Goal: Information Seeking & Learning: Learn about a topic

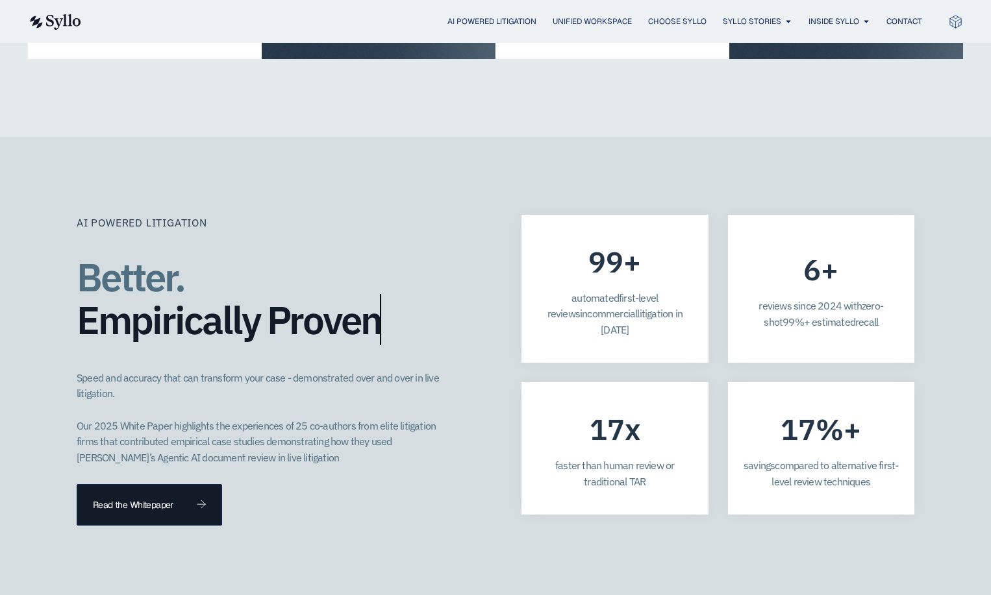
scroll to position [3728, 0]
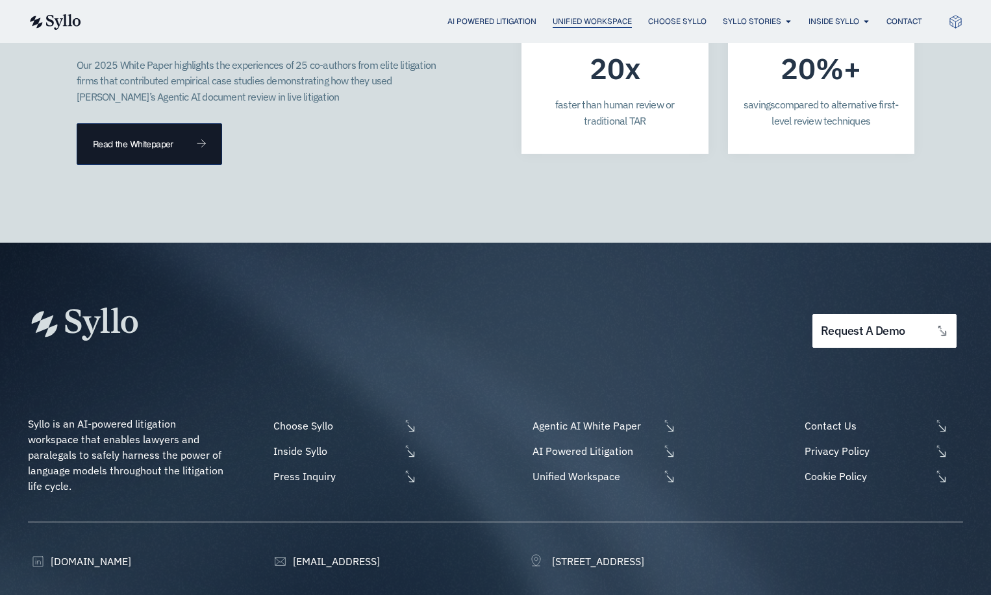
click at [610, 16] on span "Unified Workspace" at bounding box center [592, 22] width 79 height 12
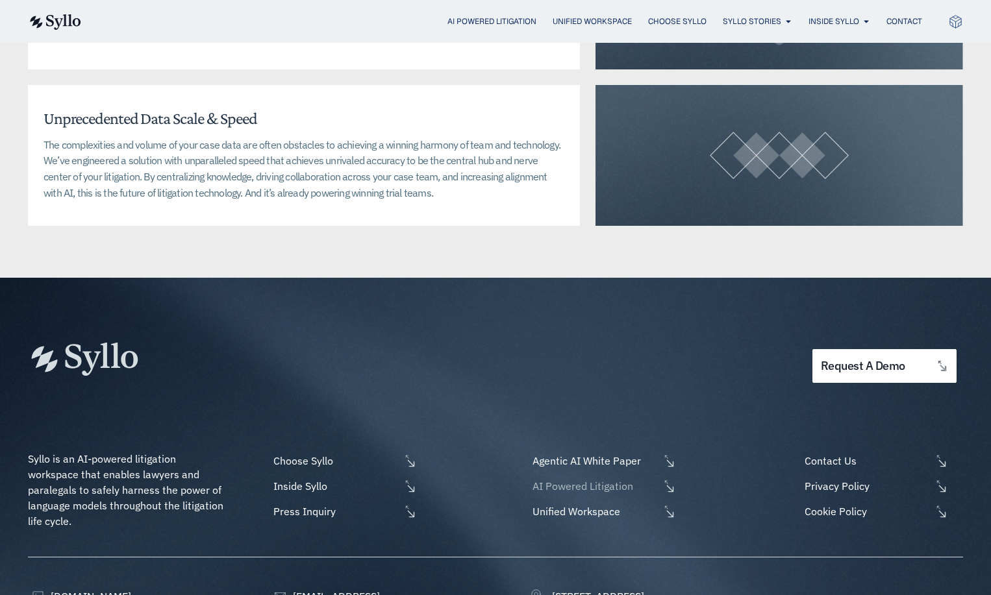
scroll to position [3290, 0]
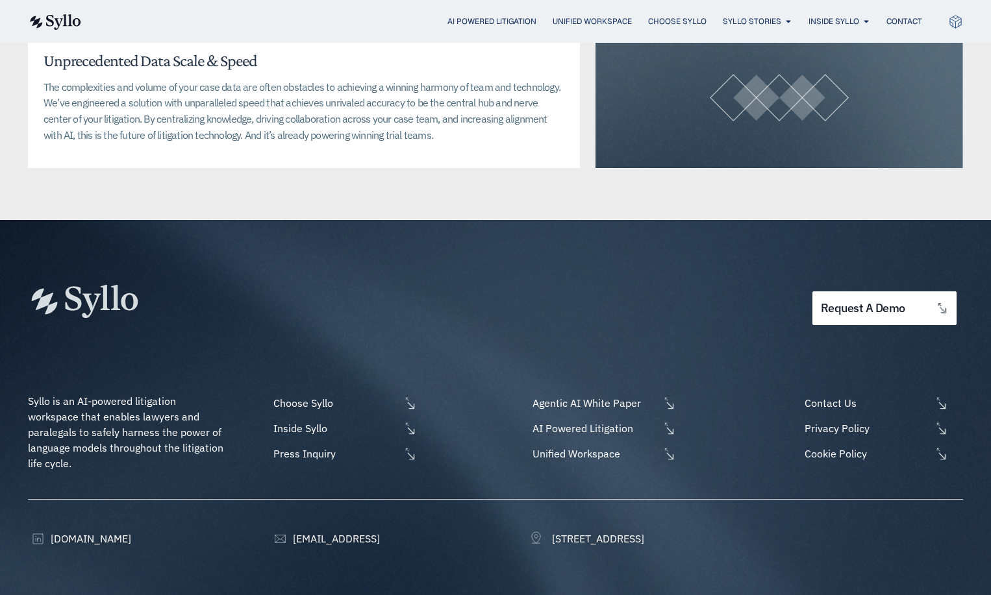
click at [688, 12] on div "AI Powered Litigation Unified Workspace Choose Syllo Syllo Stories Close Syllo …" at bounding box center [495, 21] width 935 height 43
click at [686, 17] on span "Choose Syllo" at bounding box center [677, 22] width 58 height 12
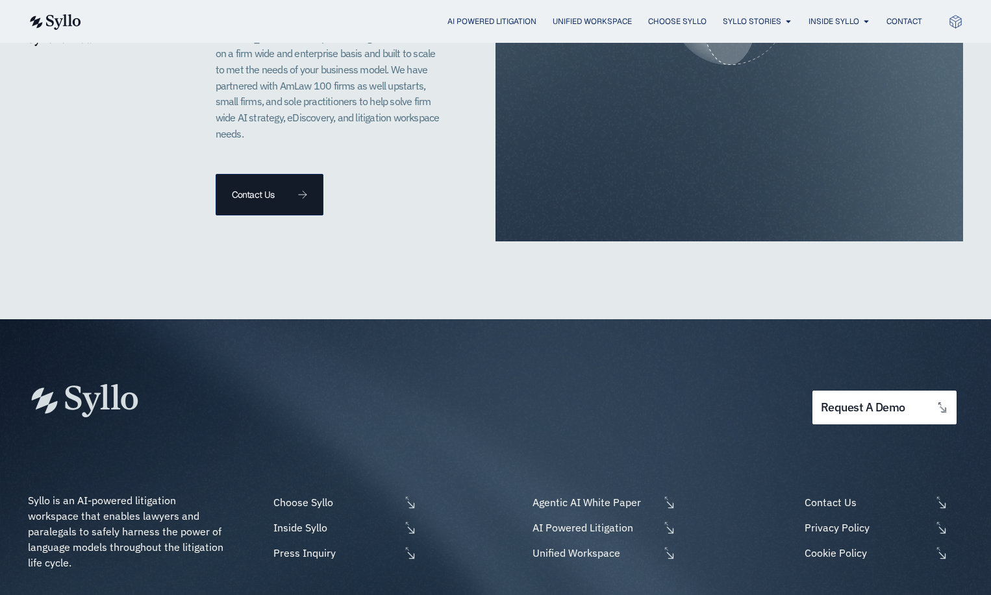
scroll to position [3027, 0]
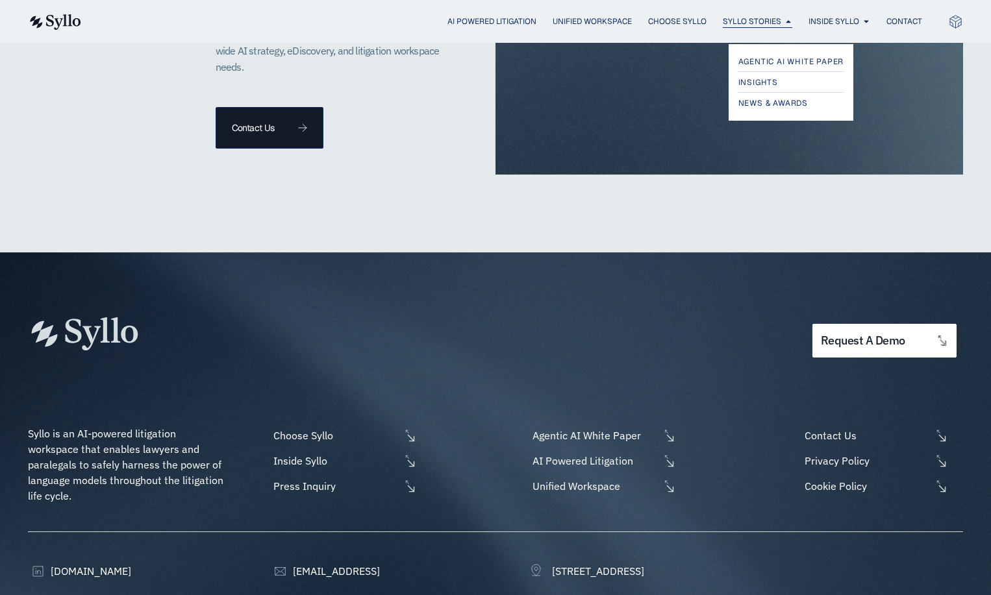
click at [758, 18] on span "Syllo Stories" at bounding box center [752, 22] width 58 height 12
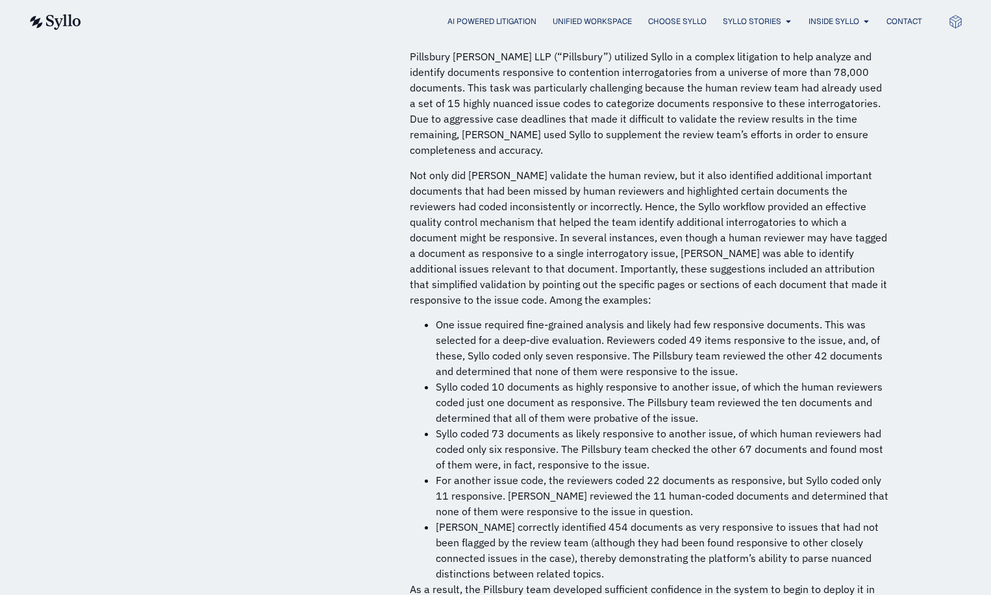
scroll to position [8962, 0]
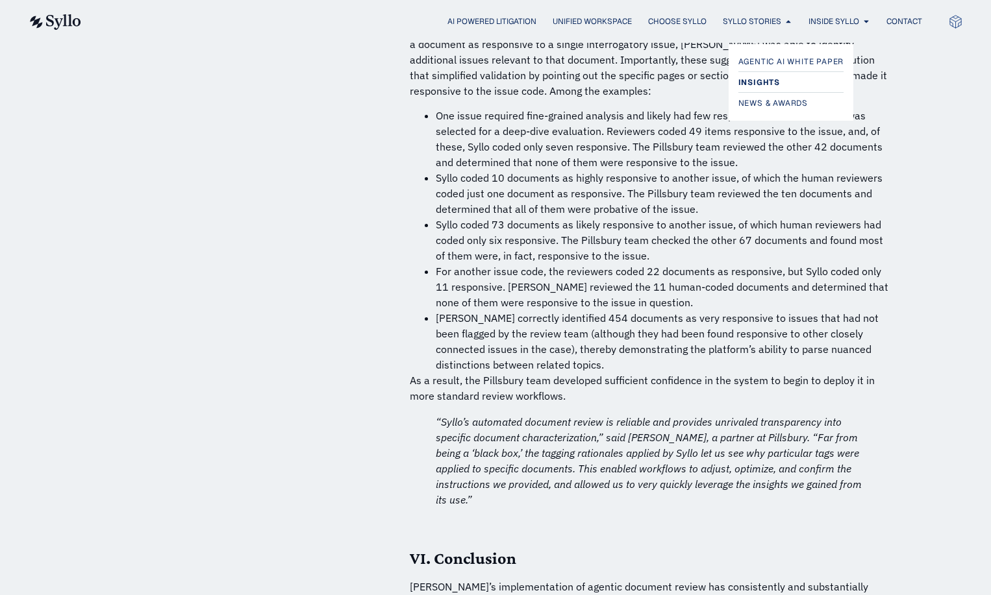
click at [754, 83] on span "Insights" at bounding box center [759, 83] width 42 height 16
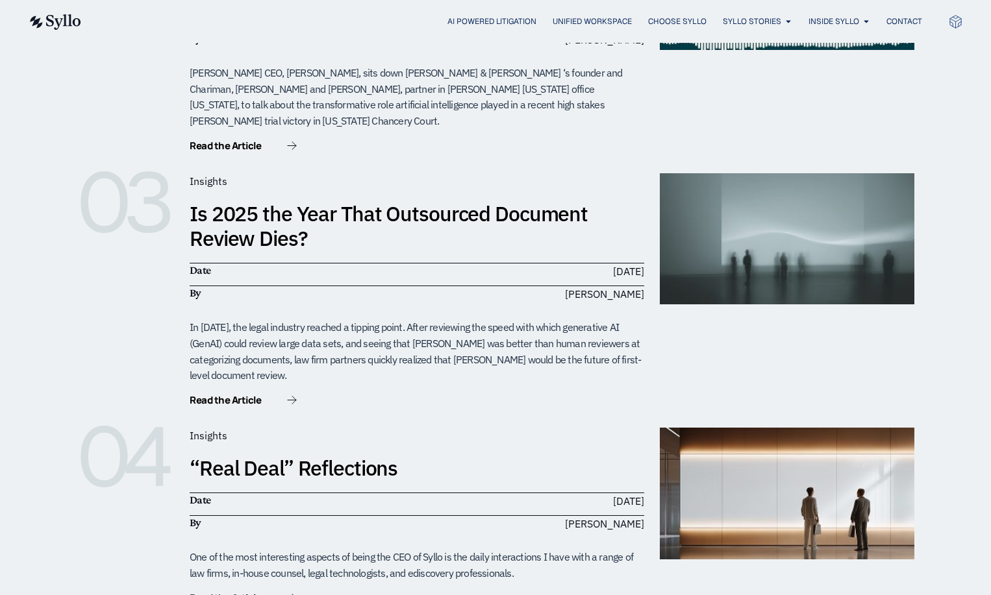
scroll to position [618, 0]
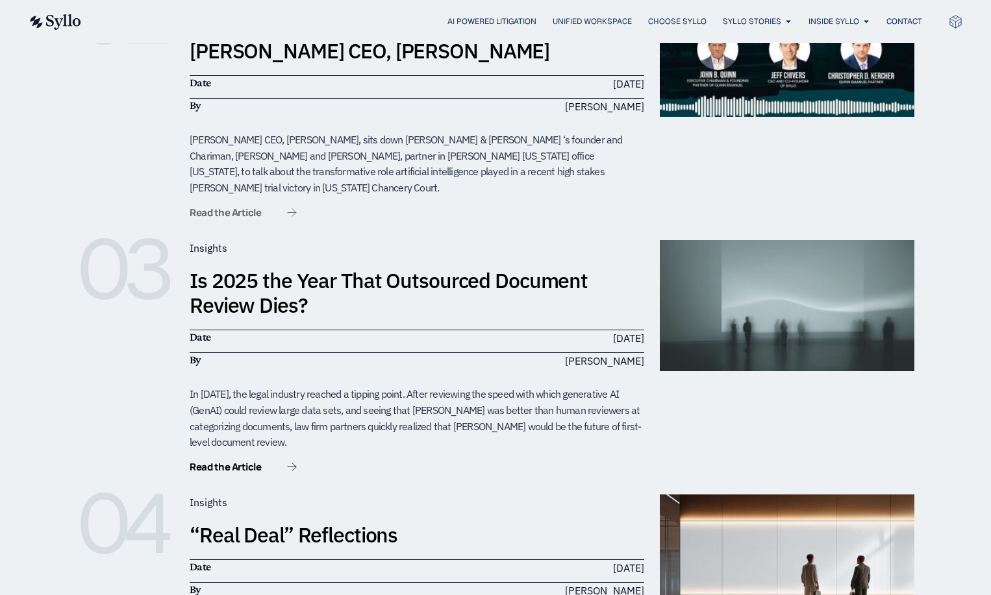
click at [222, 208] on span "Read the Article" at bounding box center [225, 213] width 71 height 10
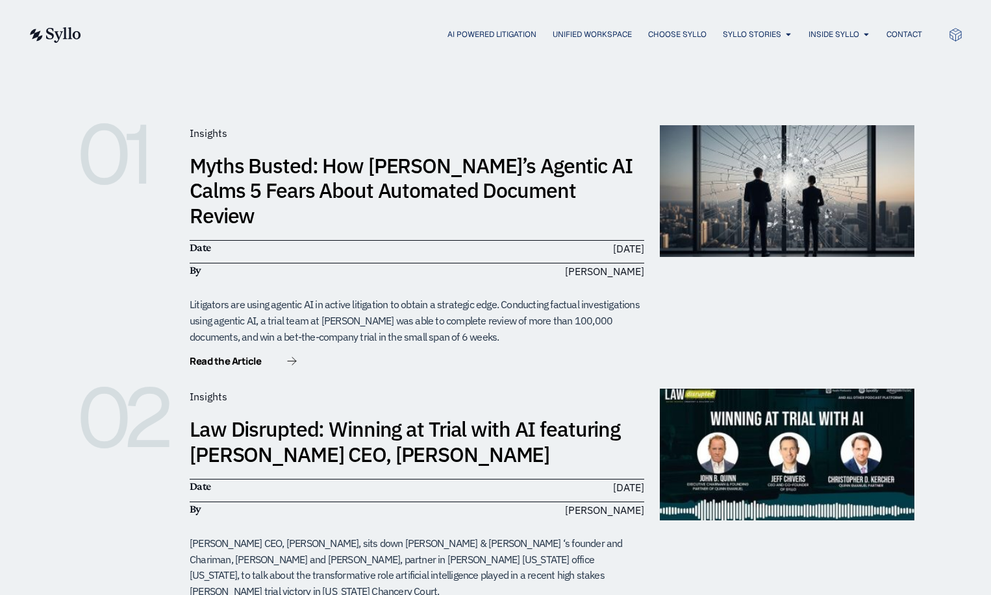
scroll to position [0, 0]
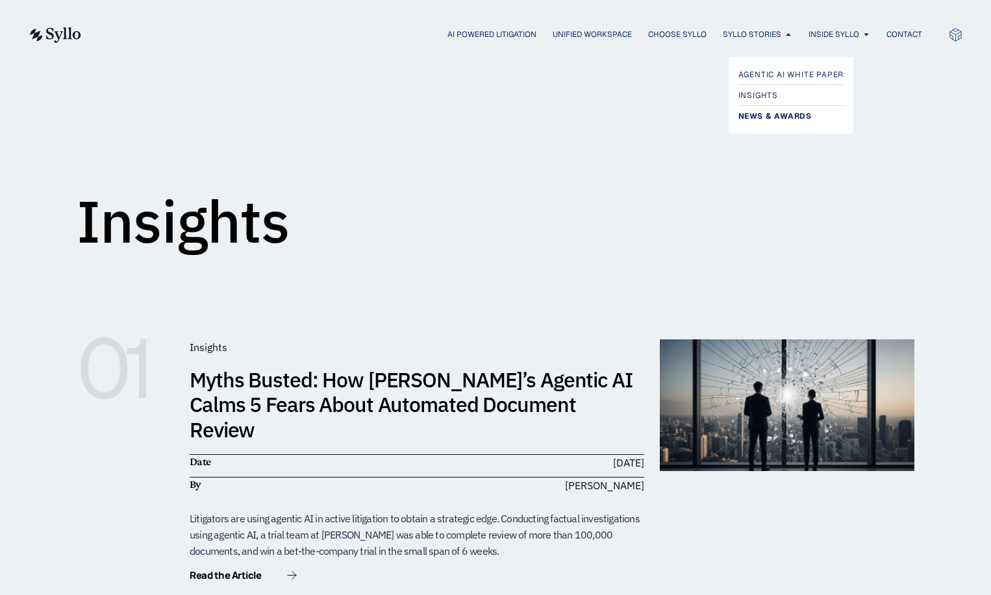
click at [778, 112] on span "News & Awards" at bounding box center [774, 116] width 73 height 16
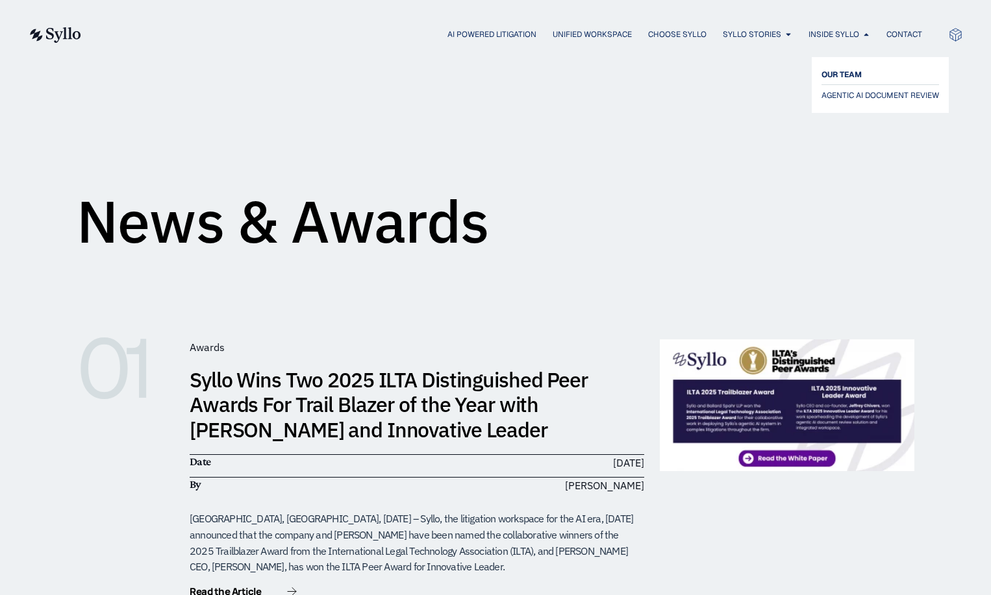
click at [829, 70] on span "OUR TEAM" at bounding box center [841, 75] width 40 height 16
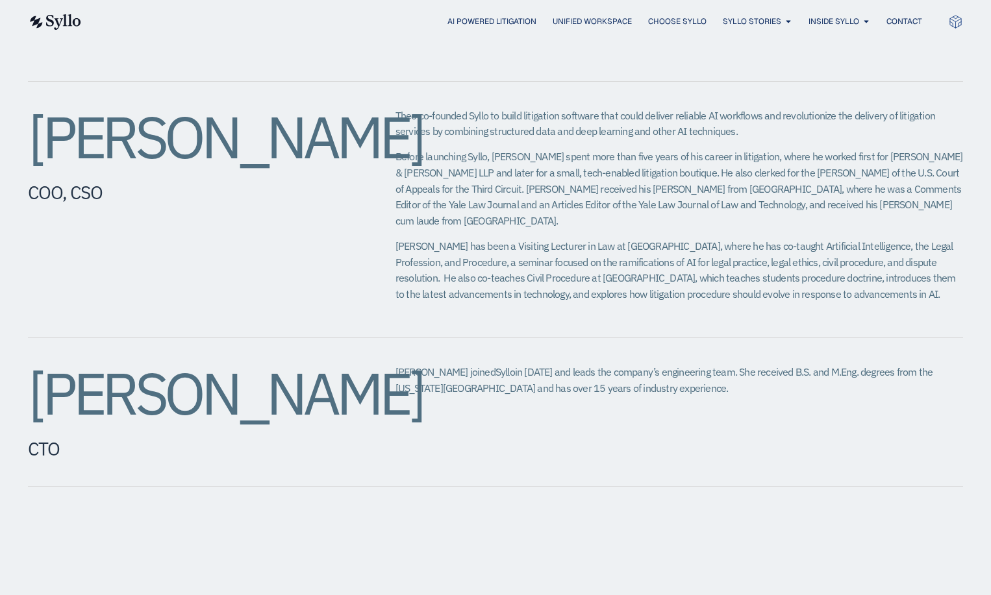
scroll to position [830, 0]
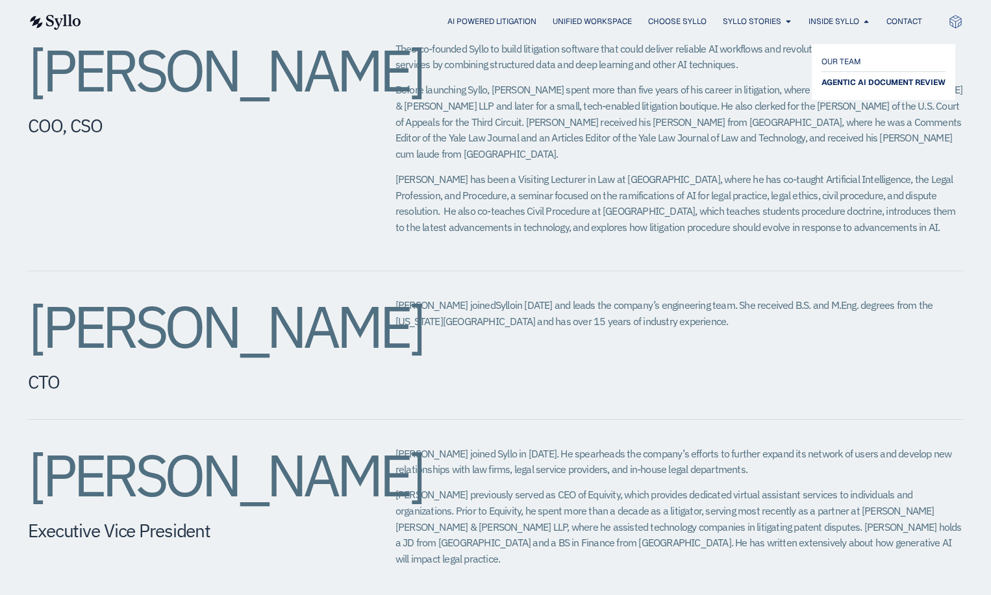
click at [832, 77] on span "AGENTIC AI DOCUMENT REVIEW" at bounding box center [883, 83] width 124 height 16
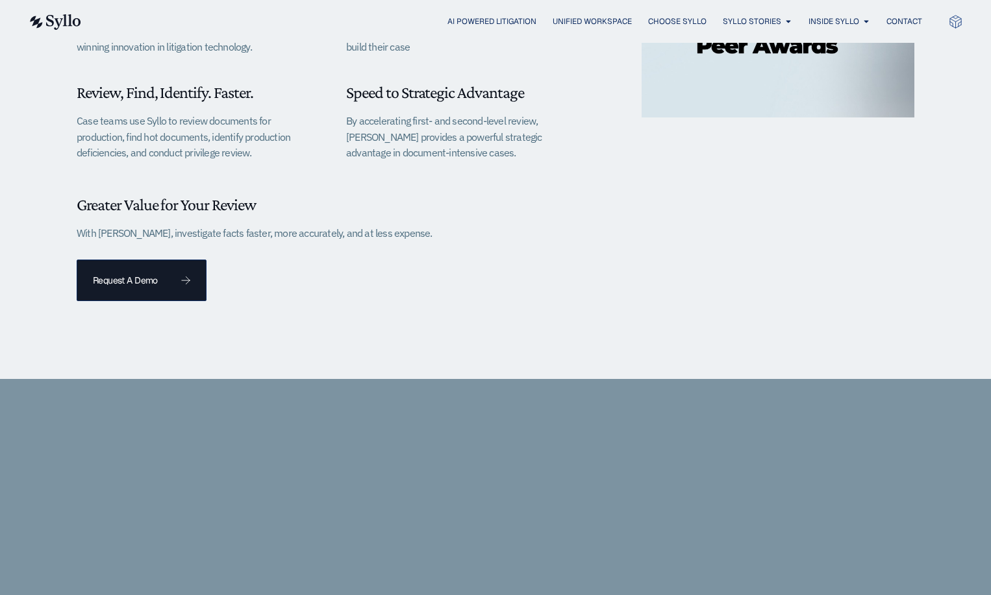
scroll to position [347, 0]
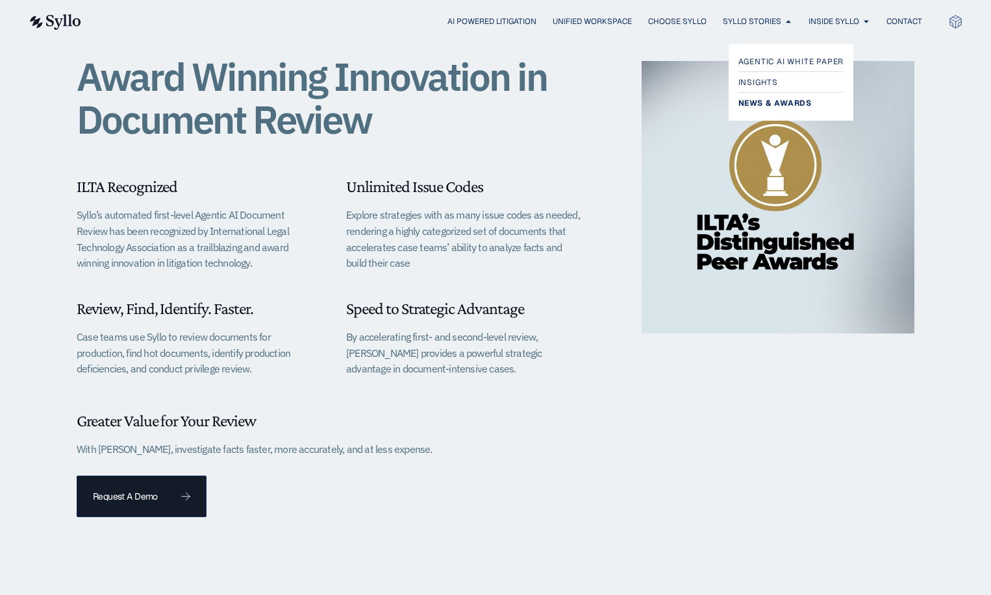
click at [755, 97] on span "News & Awards" at bounding box center [774, 103] width 73 height 16
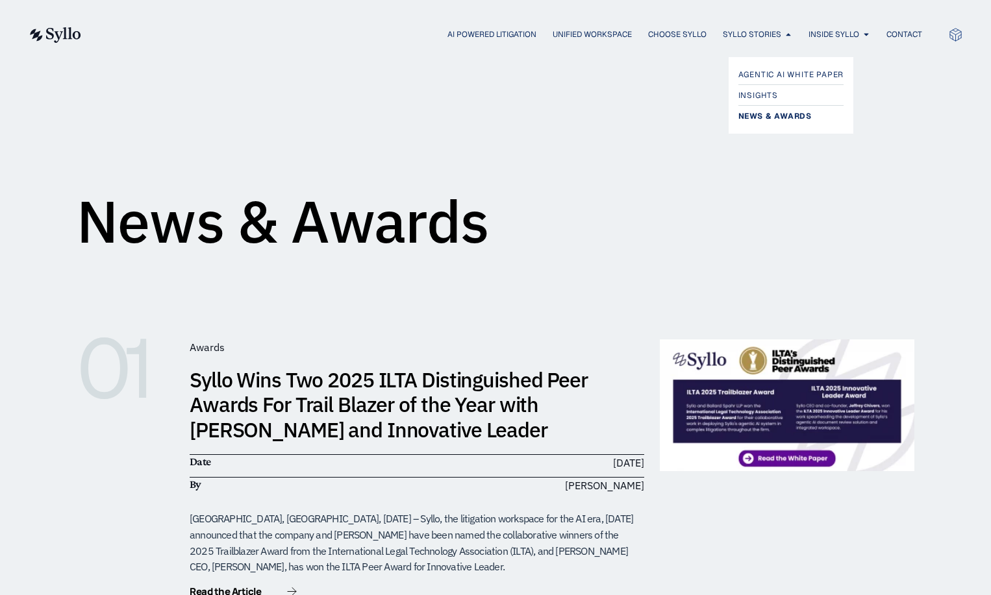
click at [777, 116] on span "News & Awards" at bounding box center [774, 116] width 73 height 16
click at [355, 363] on div "Awards Syllo Wins Two 2025 ILTA Distinguished Peer Awards For Trail Blazer of t…" at bounding box center [417, 470] width 455 height 260
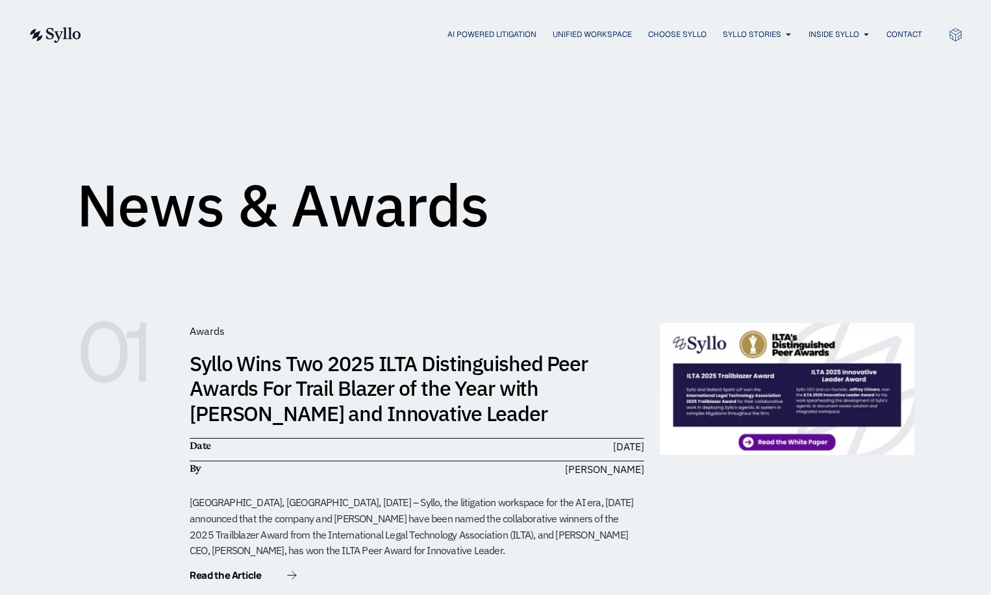
scroll to position [25, 0]
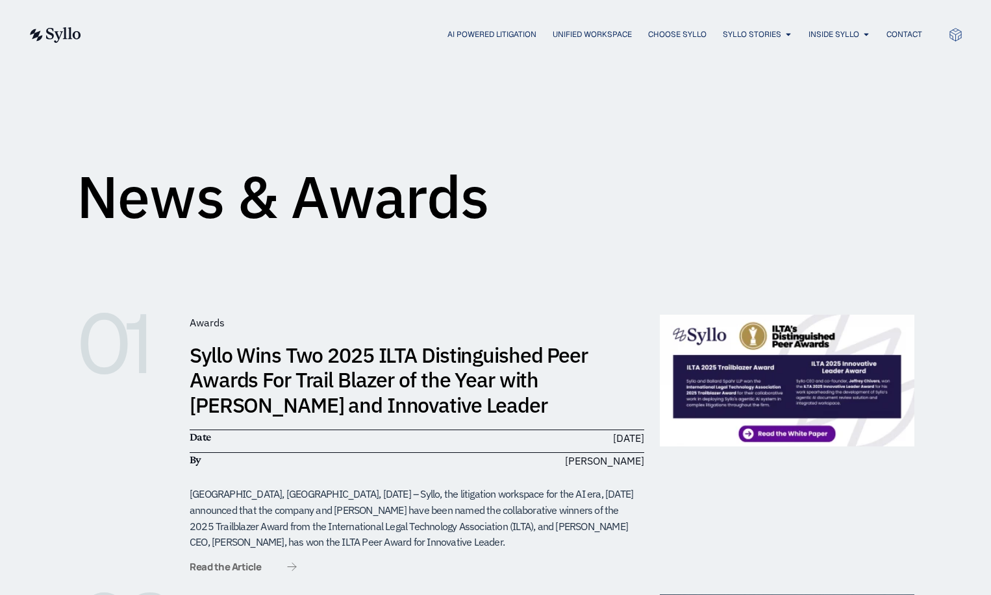
click at [230, 562] on span "Read the Article" at bounding box center [225, 567] width 71 height 10
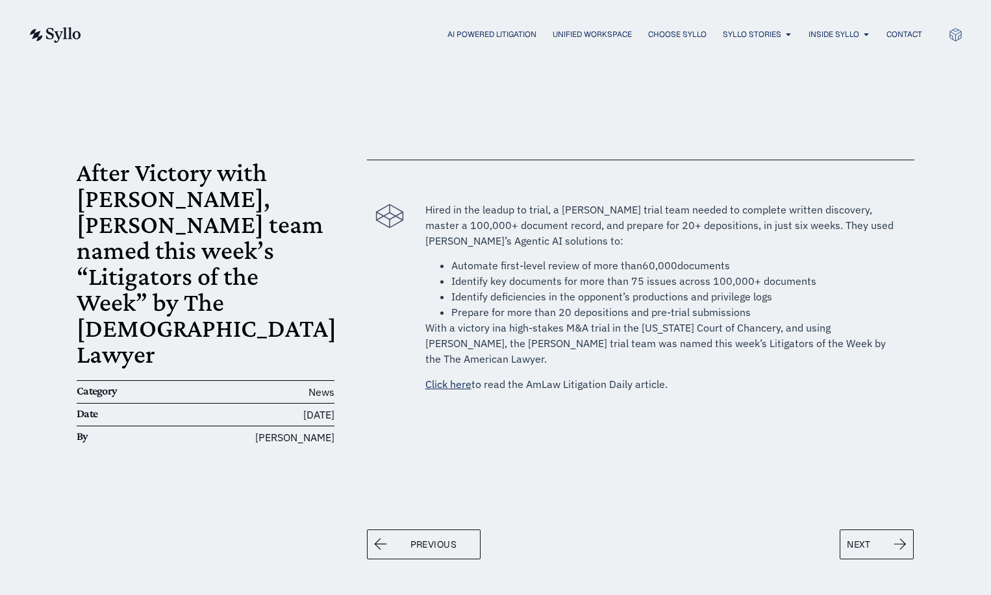
scroll to position [51, 0]
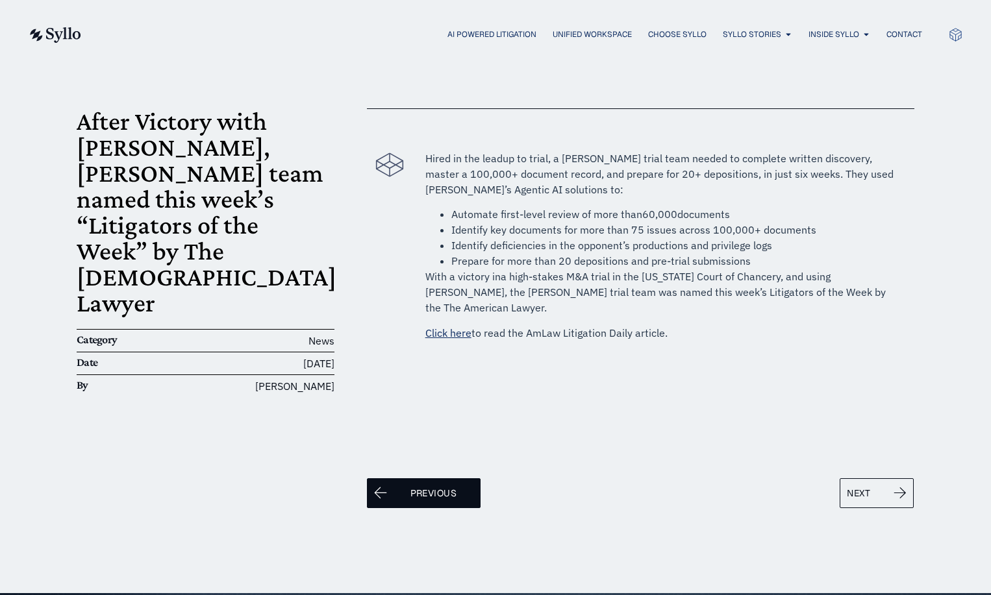
click at [422, 486] on span "Previous" at bounding box center [433, 494] width 46 height 16
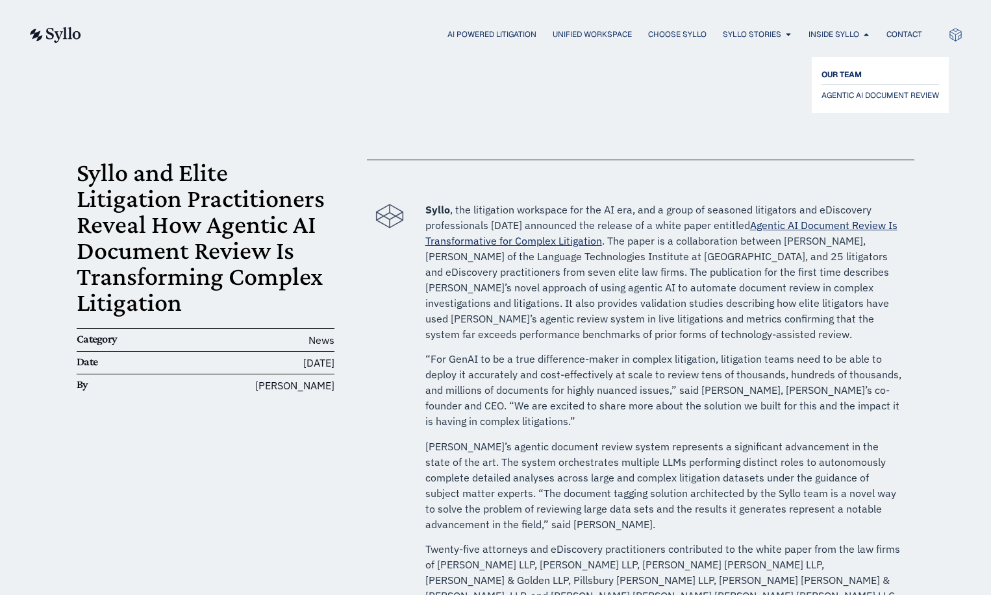
click at [840, 71] on span "OUR TEAM" at bounding box center [841, 75] width 40 height 16
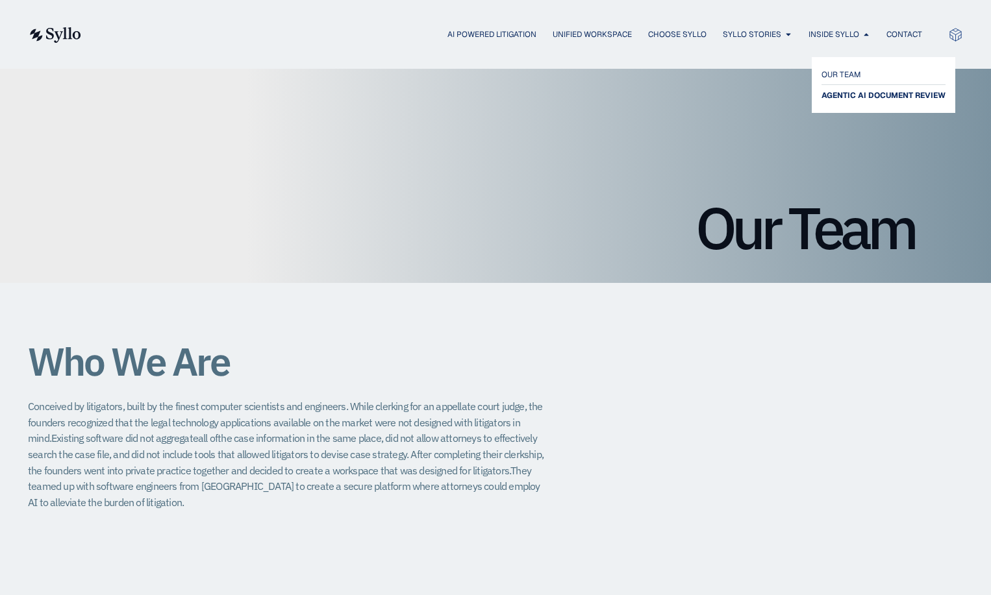
click at [845, 94] on span "AGENTIC AI DOCUMENT REVIEW" at bounding box center [883, 96] width 124 height 16
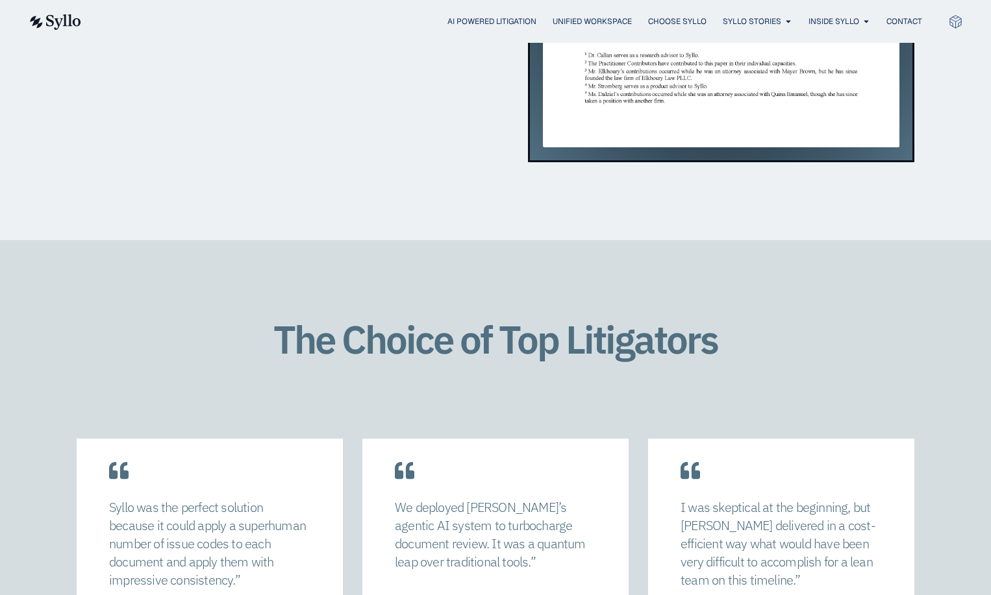
scroll to position [1750, 0]
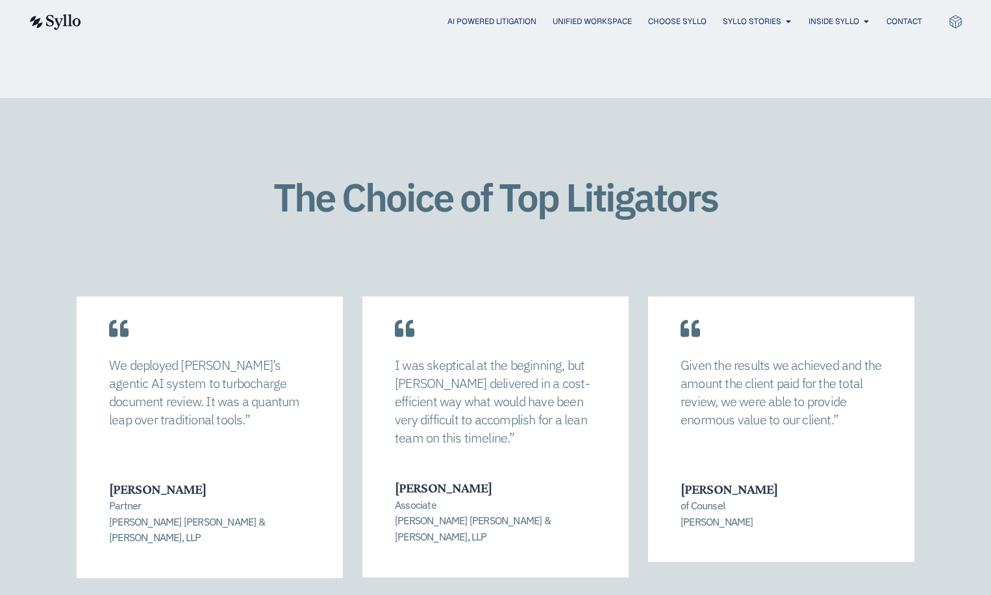
click at [921, 231] on div "The Choice of Top Litigators Syllo was the perfect solution because it could ap…" at bounding box center [495, 413] width 935 height 631
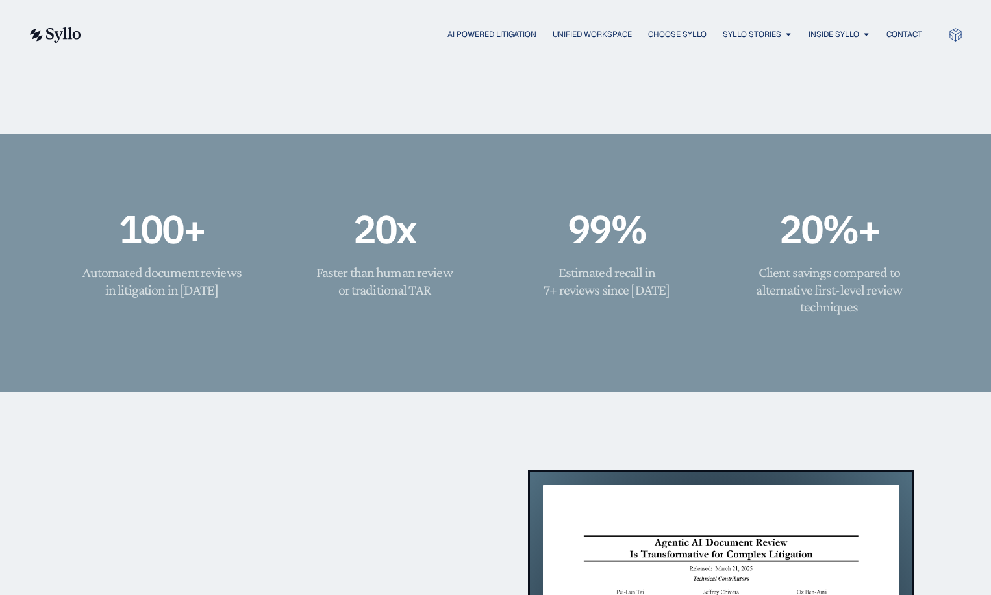
scroll to position [2284, 0]
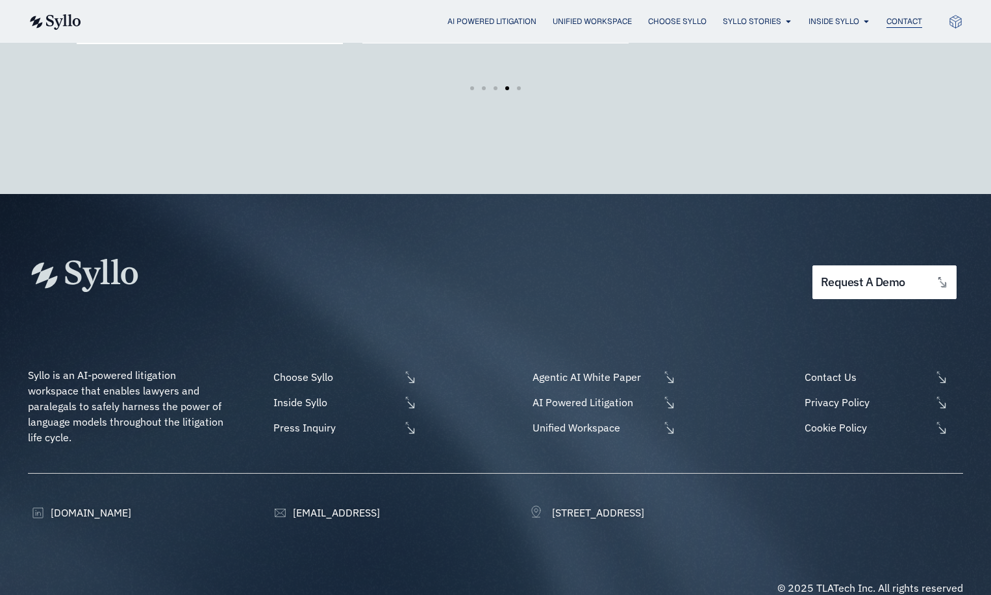
click at [919, 22] on span "Contact" at bounding box center [904, 22] width 36 height 12
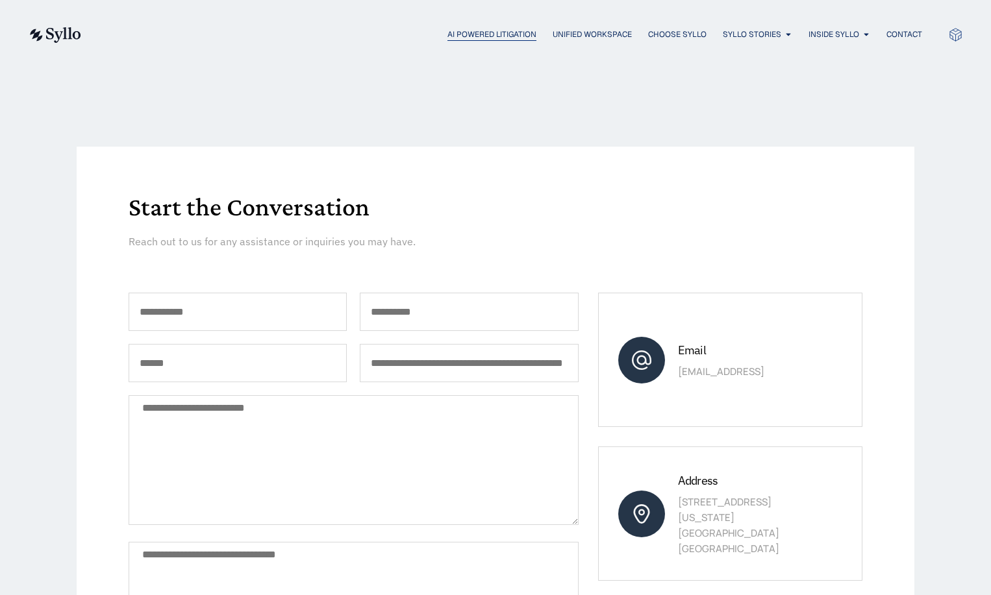
click at [508, 29] on span "AI Powered Litigation" at bounding box center [491, 35] width 89 height 12
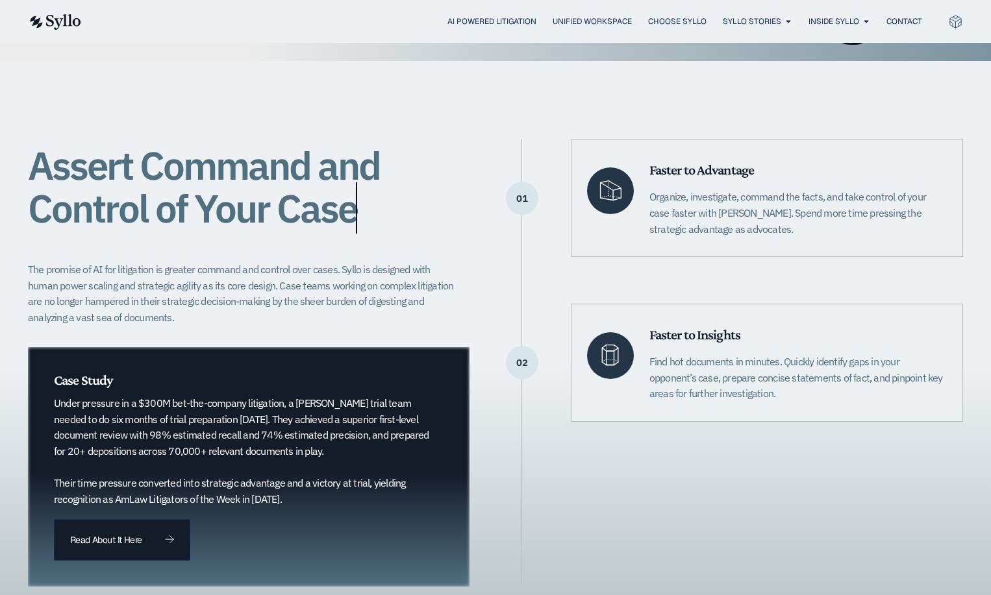
scroll to position [345, 0]
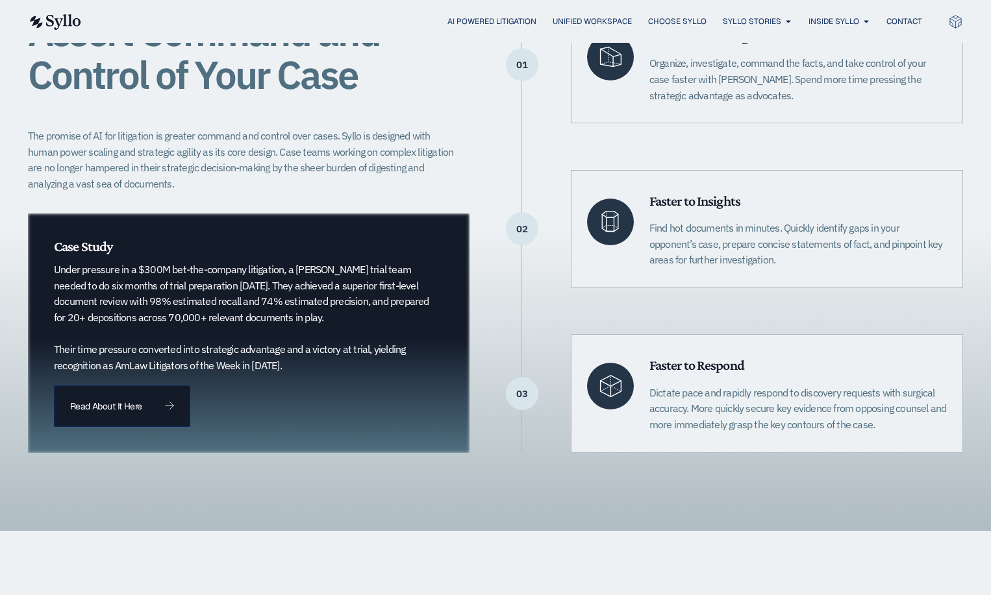
click at [49, 14] on link at bounding box center [54, 21] width 53 height 17
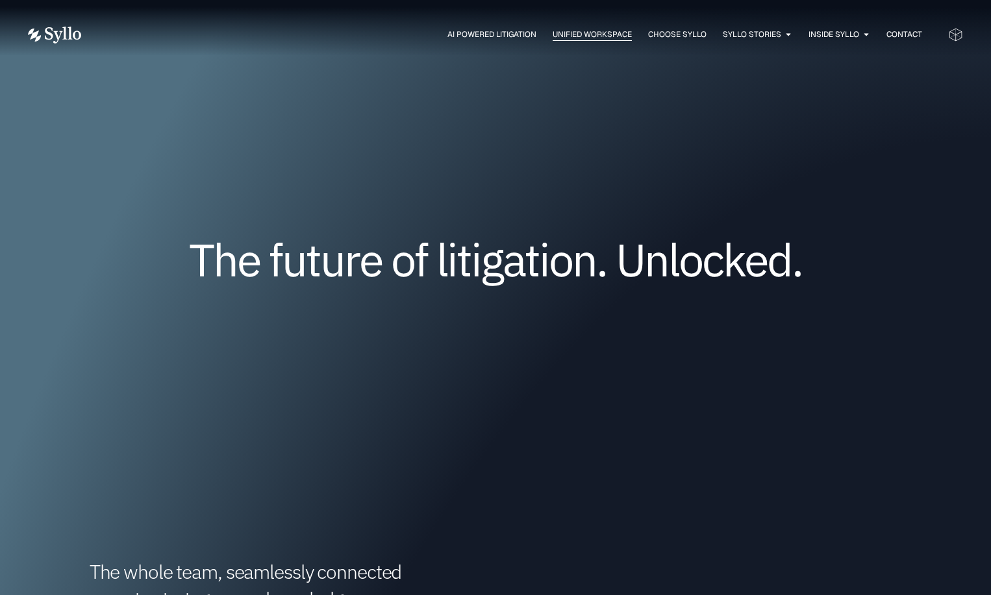
click at [583, 32] on span "Unified Workspace" at bounding box center [592, 35] width 79 height 12
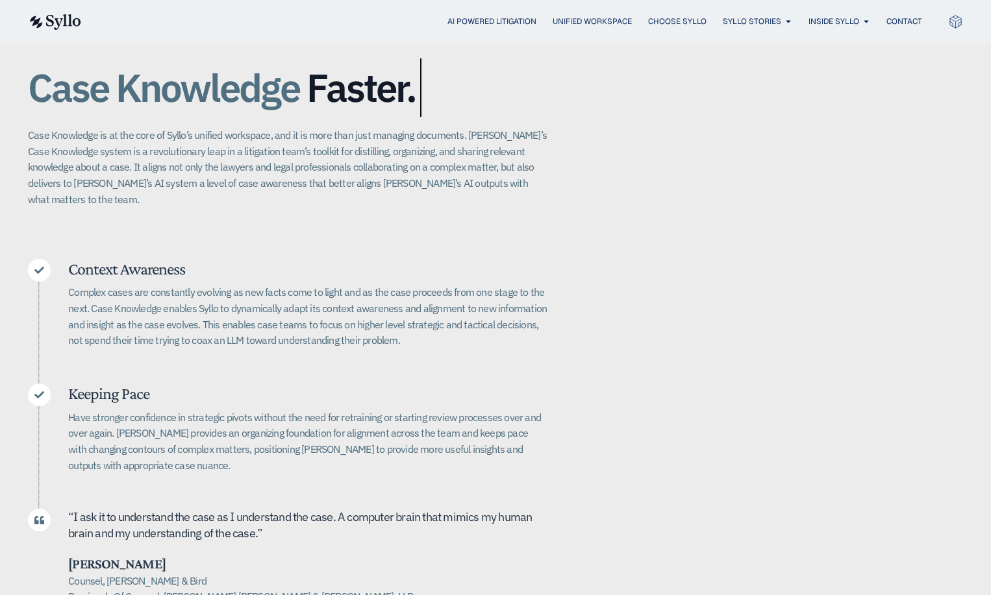
scroll to position [265, 0]
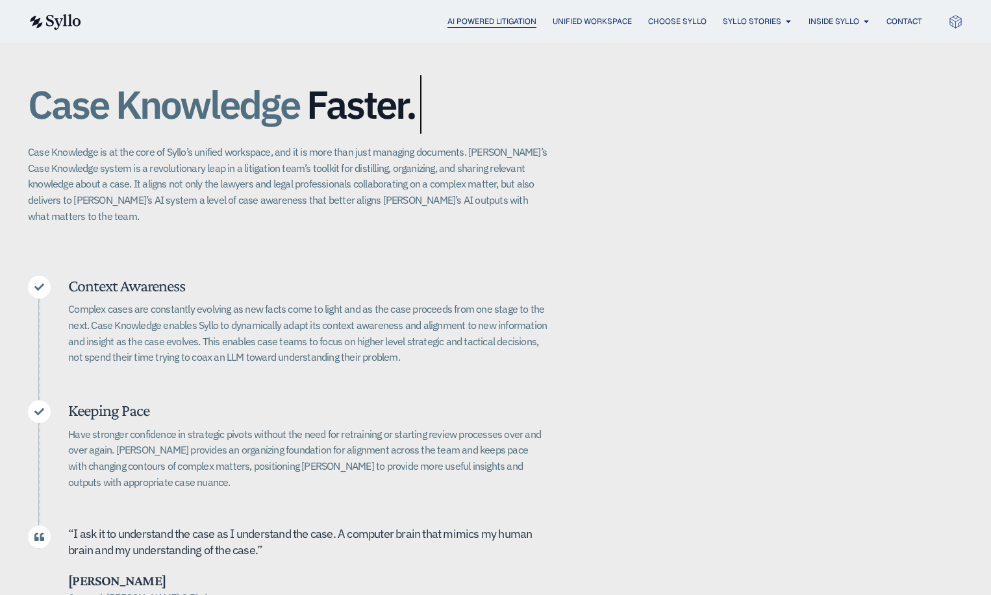
click at [516, 21] on span "AI Powered Litigation" at bounding box center [491, 22] width 89 height 12
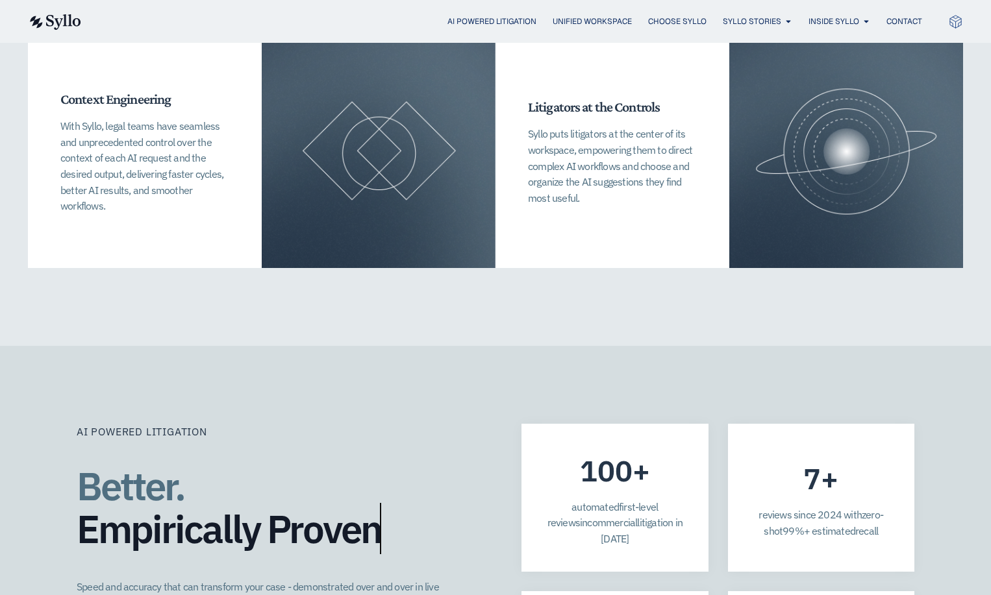
scroll to position [3366, 0]
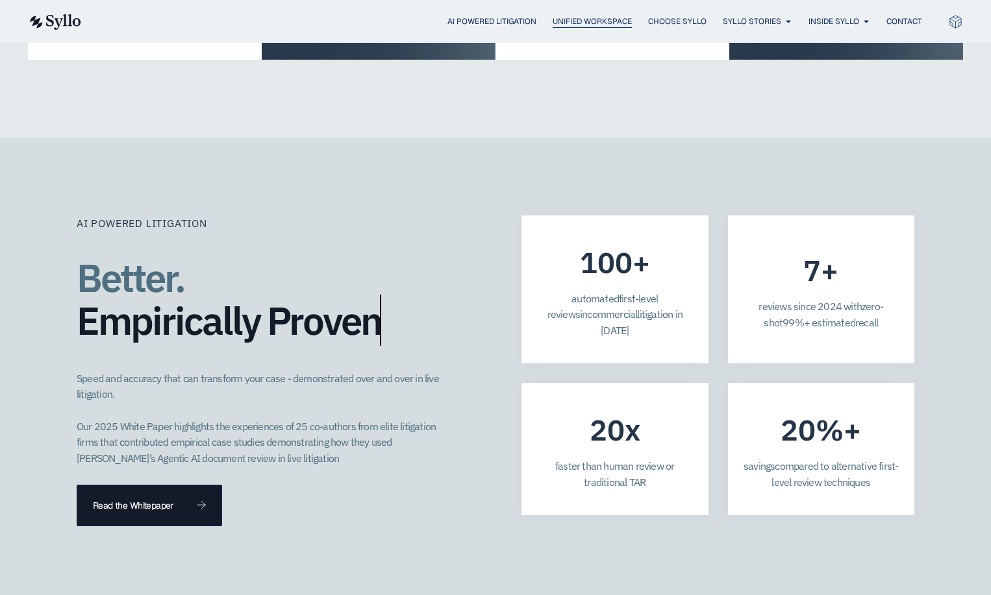
click at [583, 21] on span "Unified Workspace" at bounding box center [592, 22] width 79 height 12
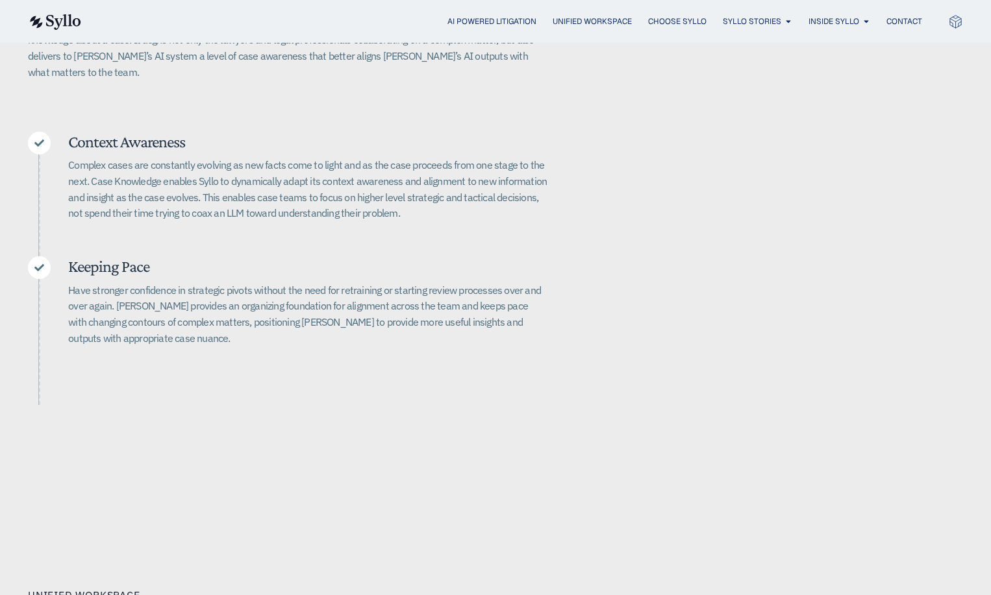
scroll to position [192, 0]
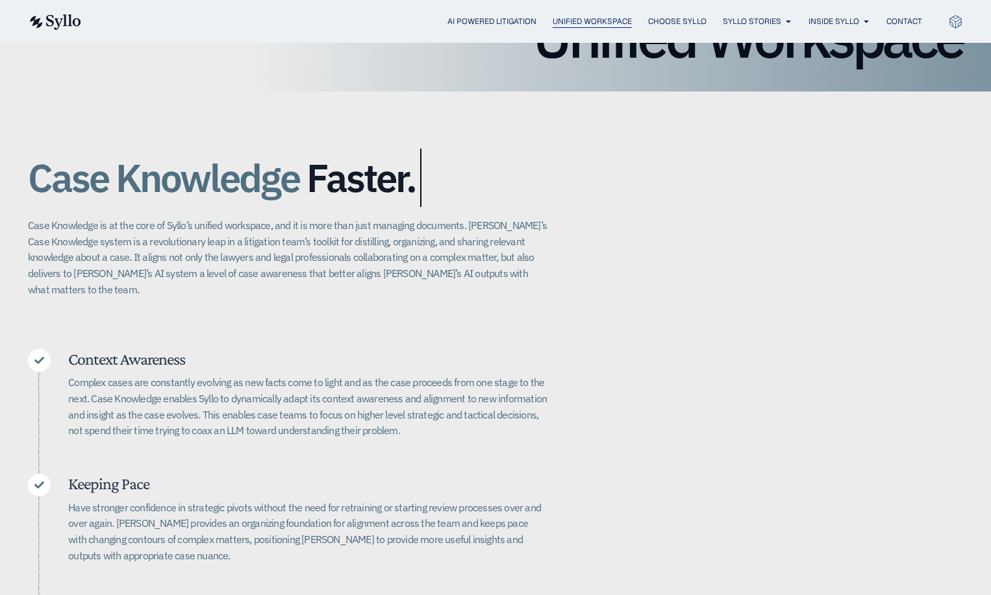
click at [613, 17] on span "Unified Workspace" at bounding box center [592, 22] width 79 height 12
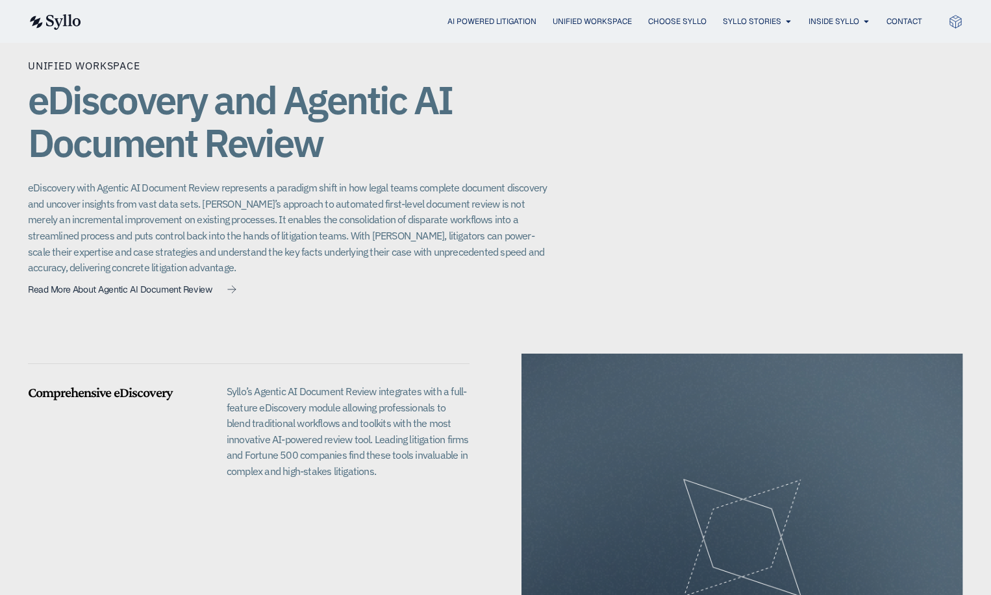
scroll to position [1100, 0]
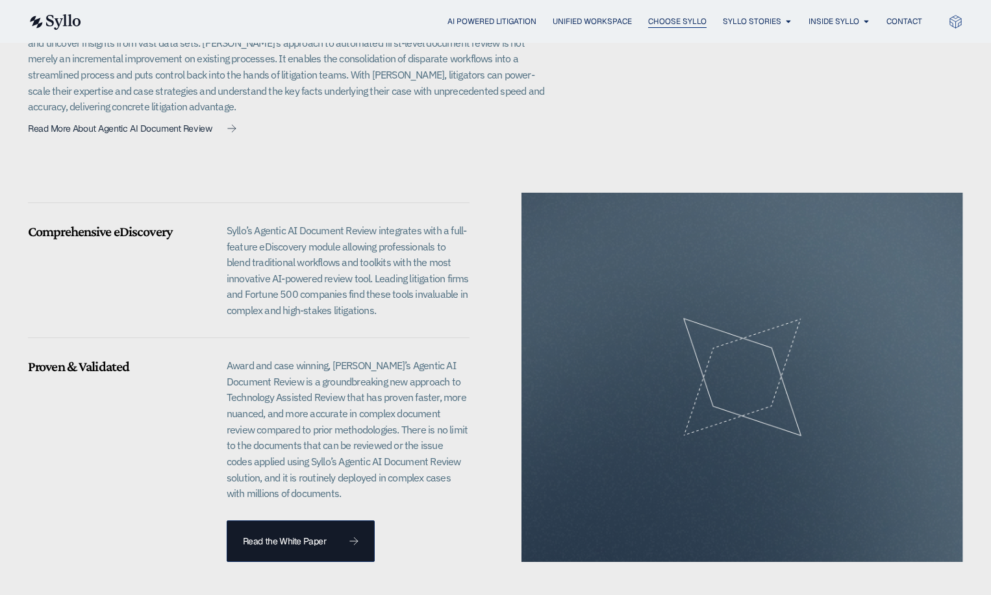
click at [677, 17] on span "Choose Syllo" at bounding box center [677, 22] width 58 height 12
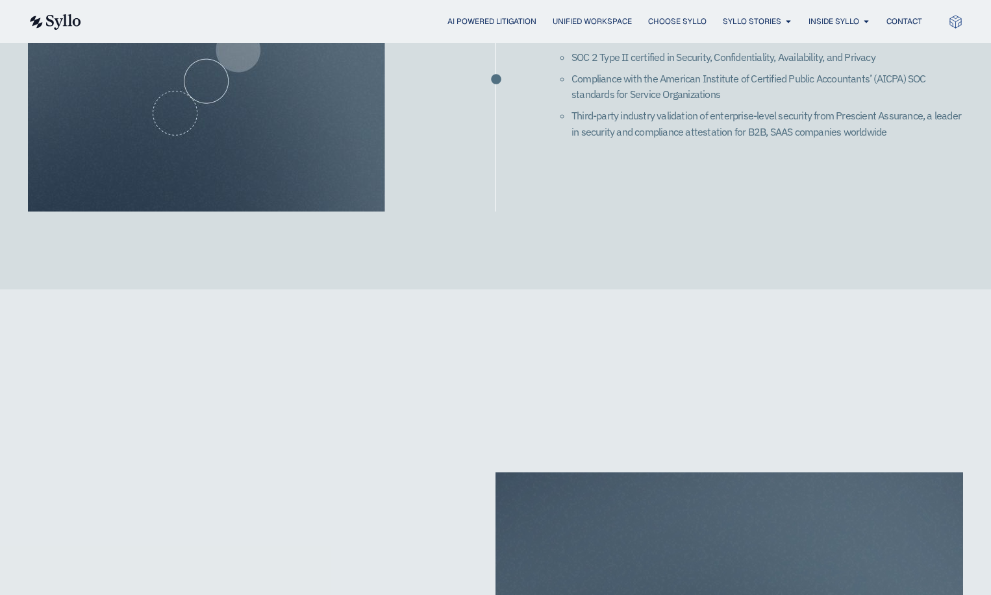
scroll to position [2668, 0]
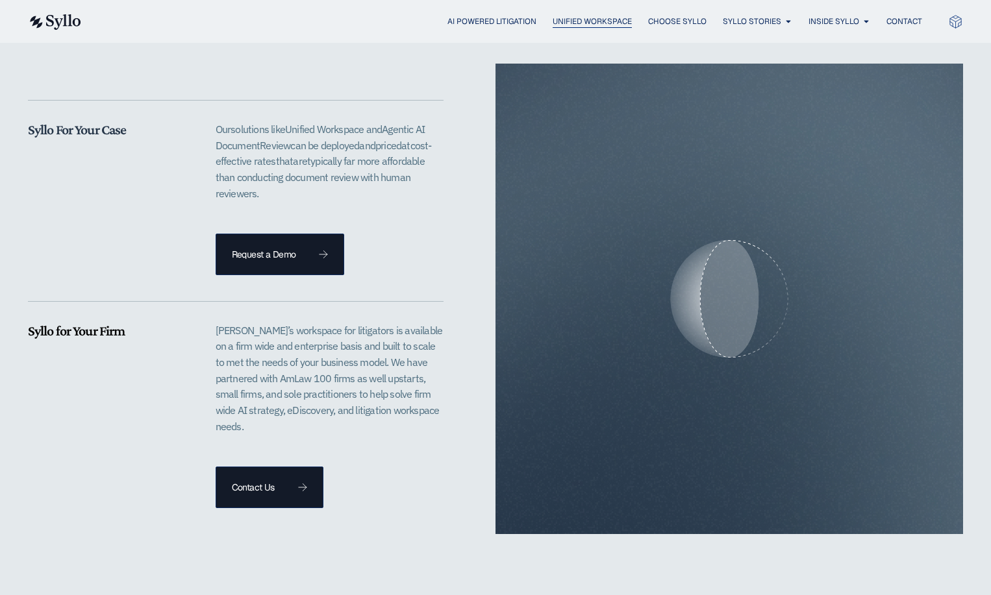
click at [587, 17] on span "Unified Workspace" at bounding box center [592, 22] width 79 height 12
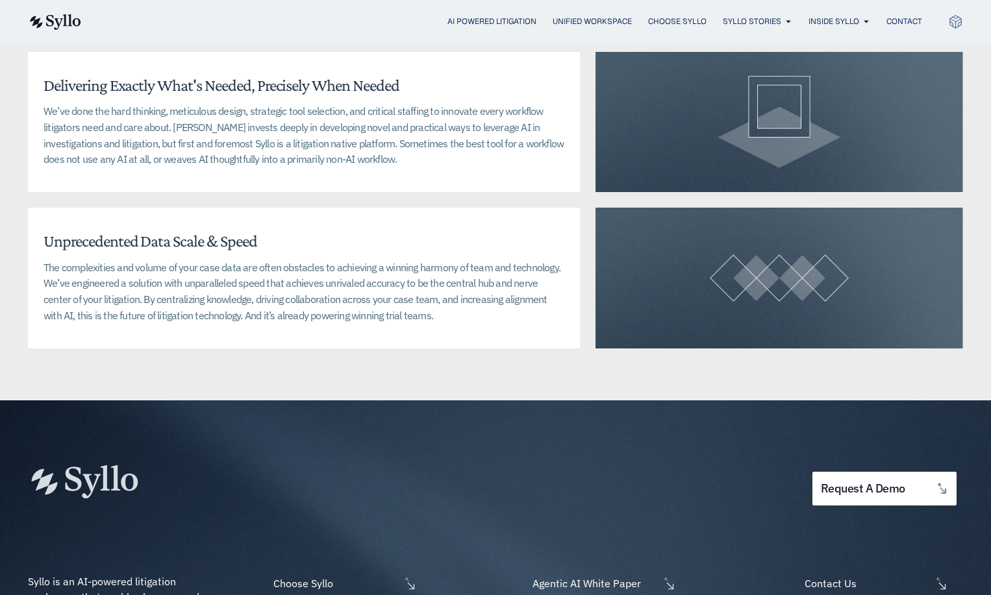
scroll to position [3118, 0]
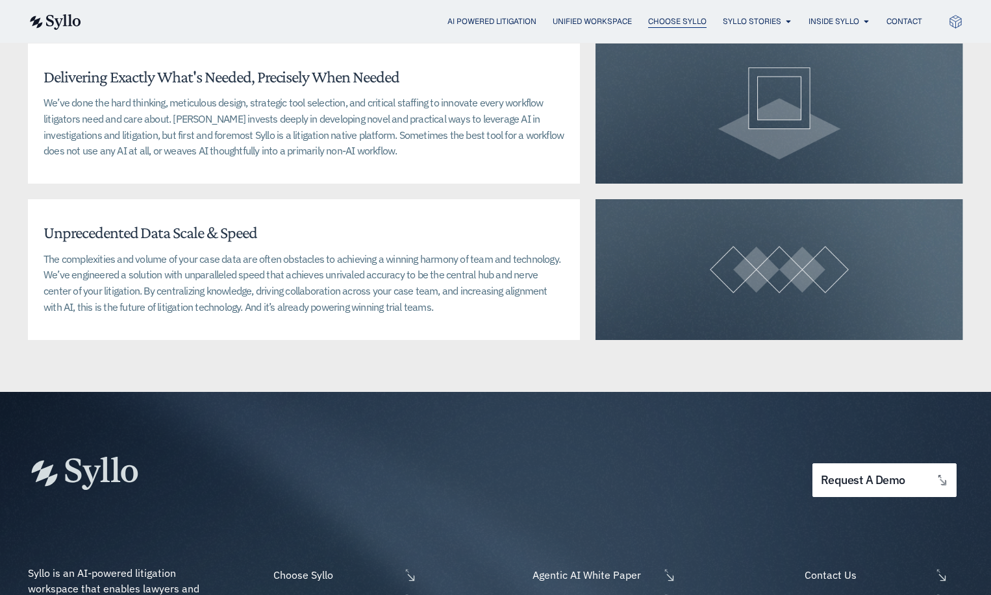
click at [692, 19] on span "Choose Syllo" at bounding box center [677, 22] width 58 height 12
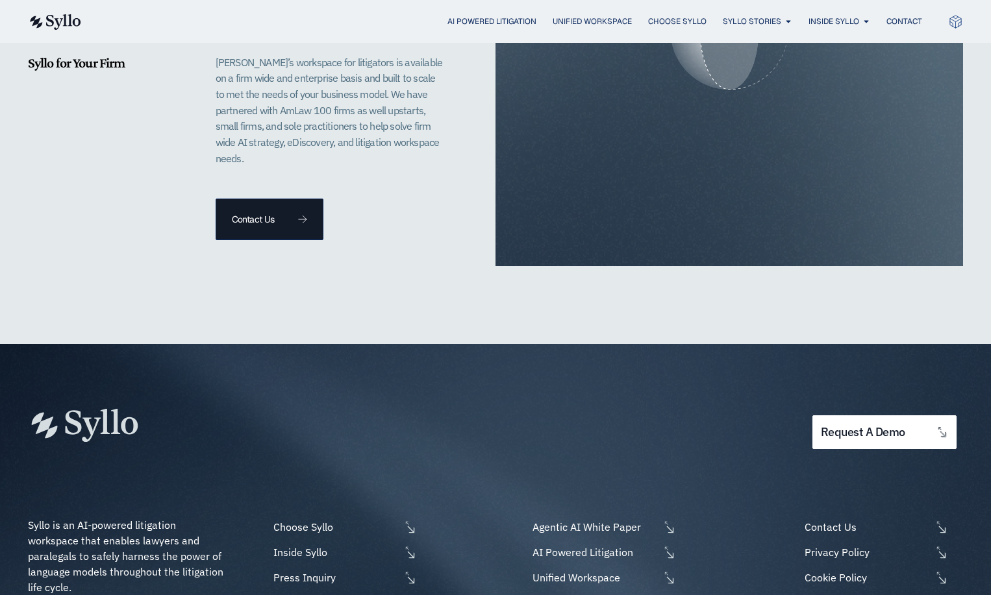
scroll to position [2944, 0]
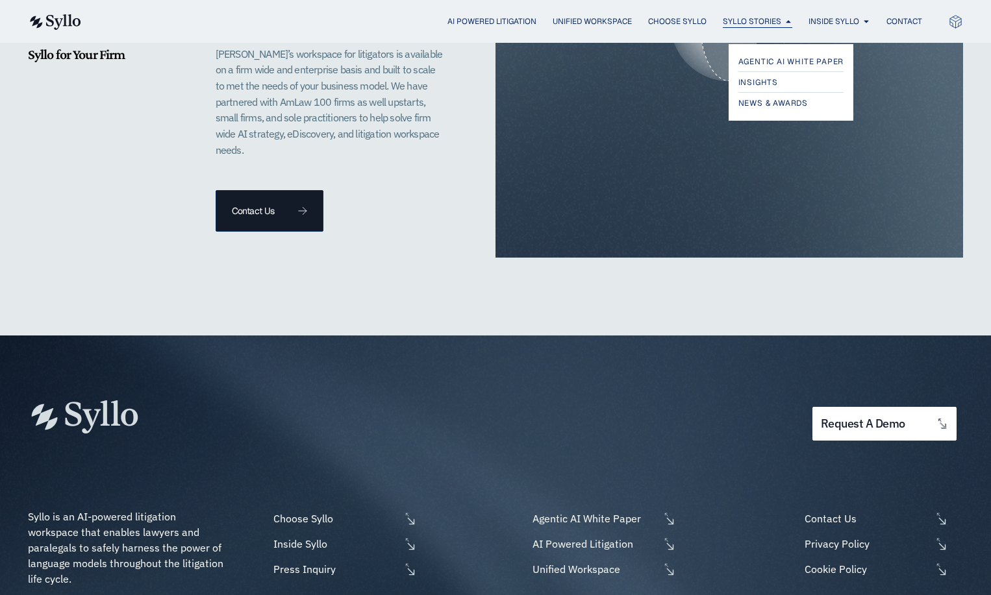
click at [758, 20] on span "Syllo Stories" at bounding box center [752, 22] width 58 height 12
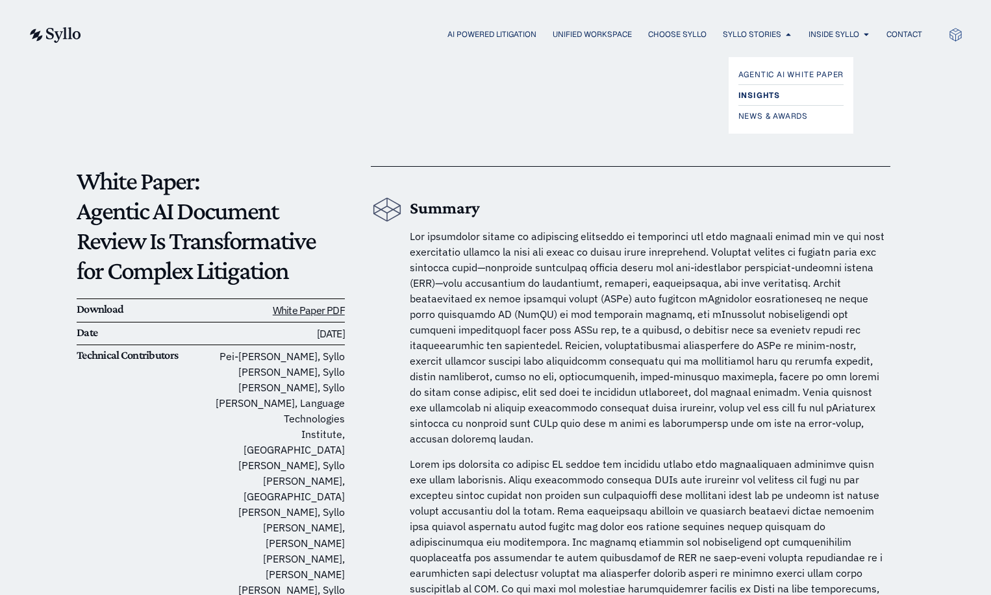
click at [782, 90] on link "Insights" at bounding box center [791, 96] width 106 height 16
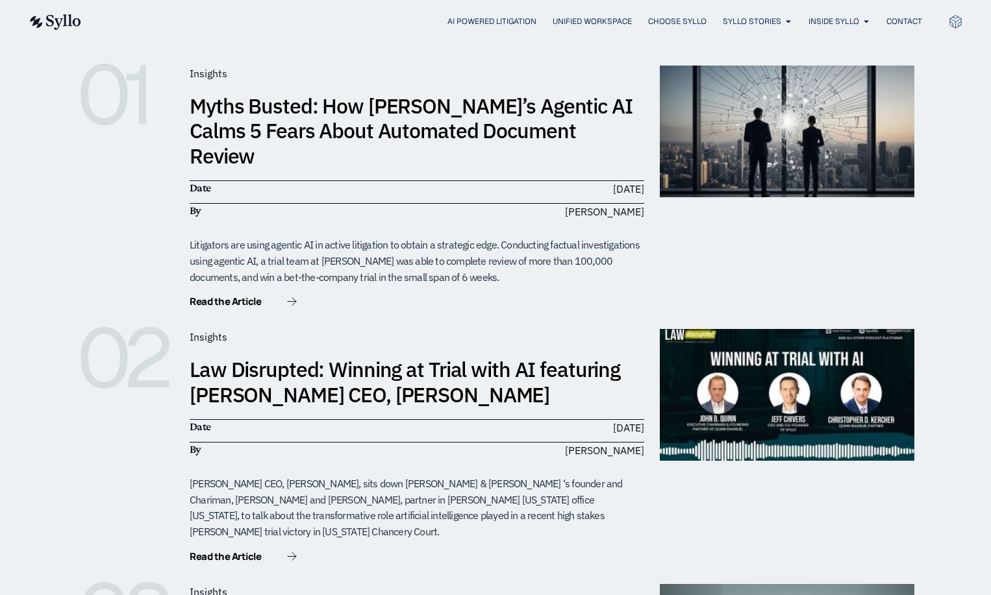
scroll to position [207, 0]
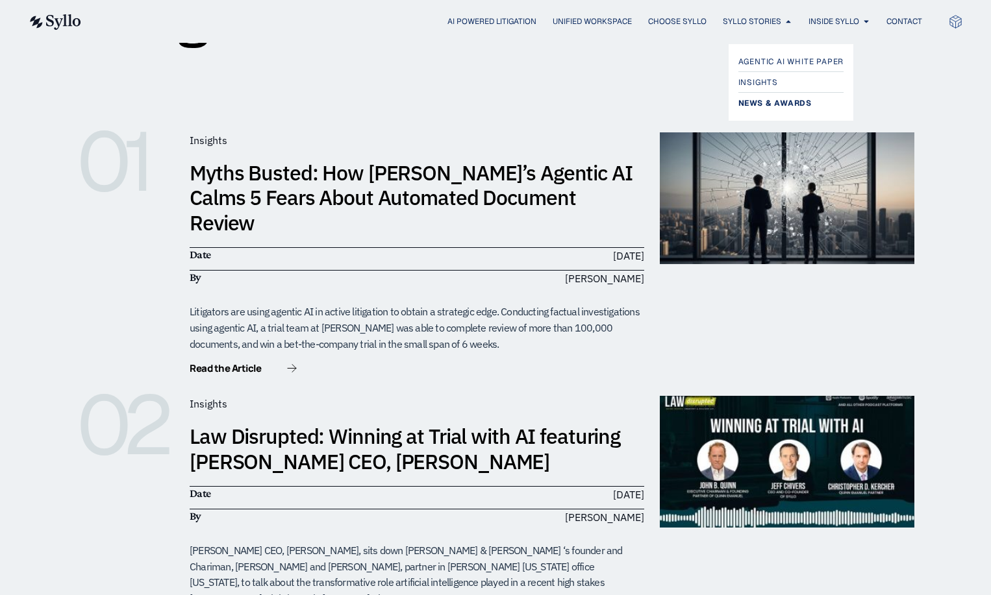
click at [784, 105] on span "News & Awards" at bounding box center [774, 103] width 73 height 16
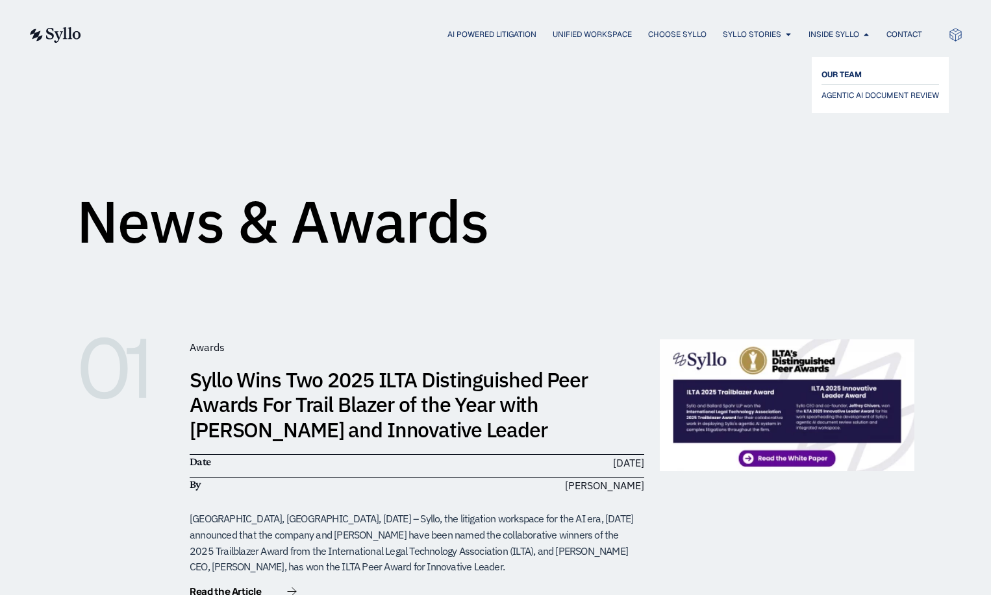
click at [838, 77] on span "OUR TEAM" at bounding box center [841, 75] width 40 height 16
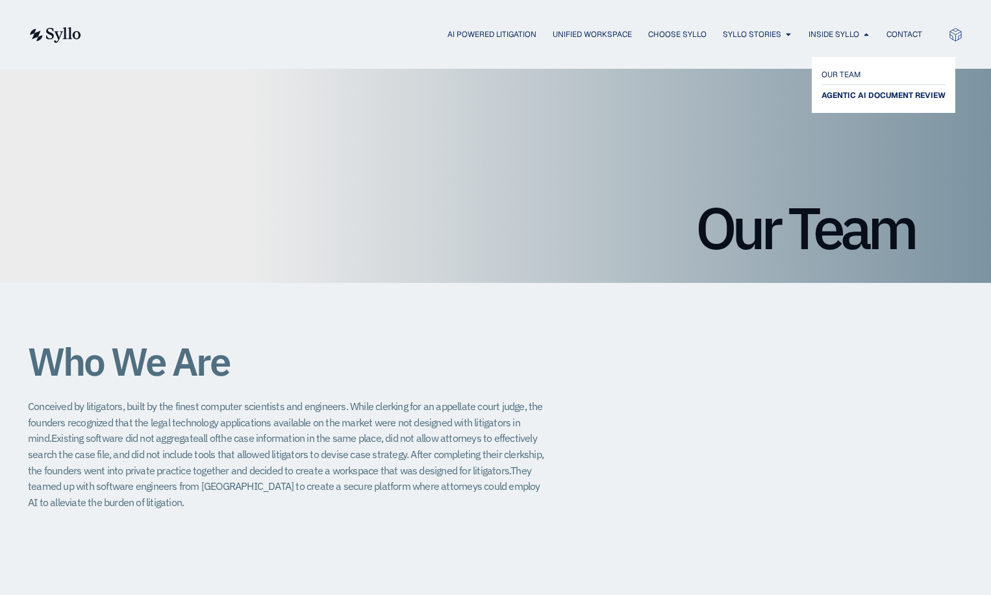
click at [842, 95] on span "AGENTIC AI DOCUMENT REVIEW" at bounding box center [883, 96] width 124 height 16
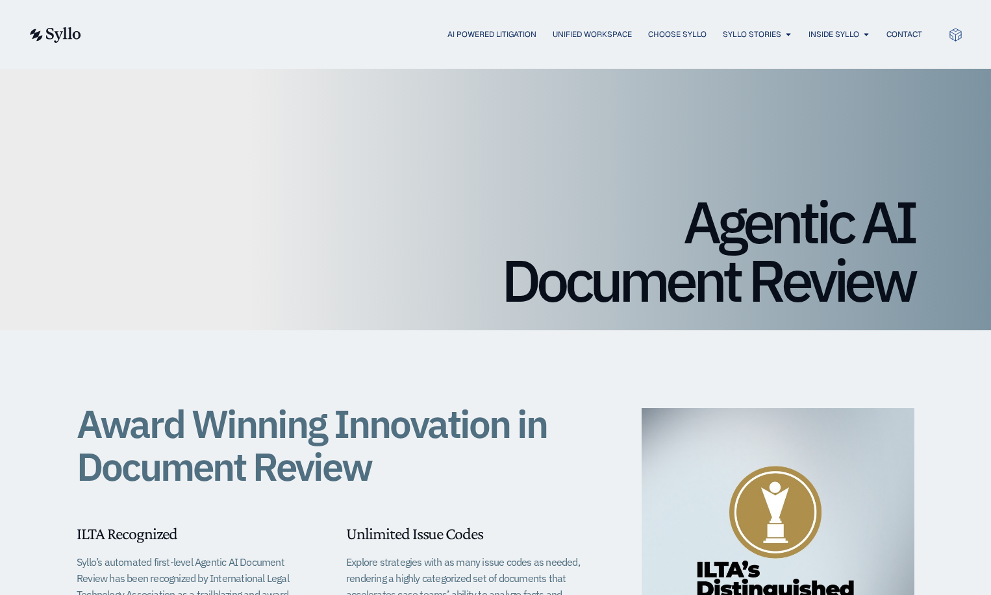
scroll to position [357, 0]
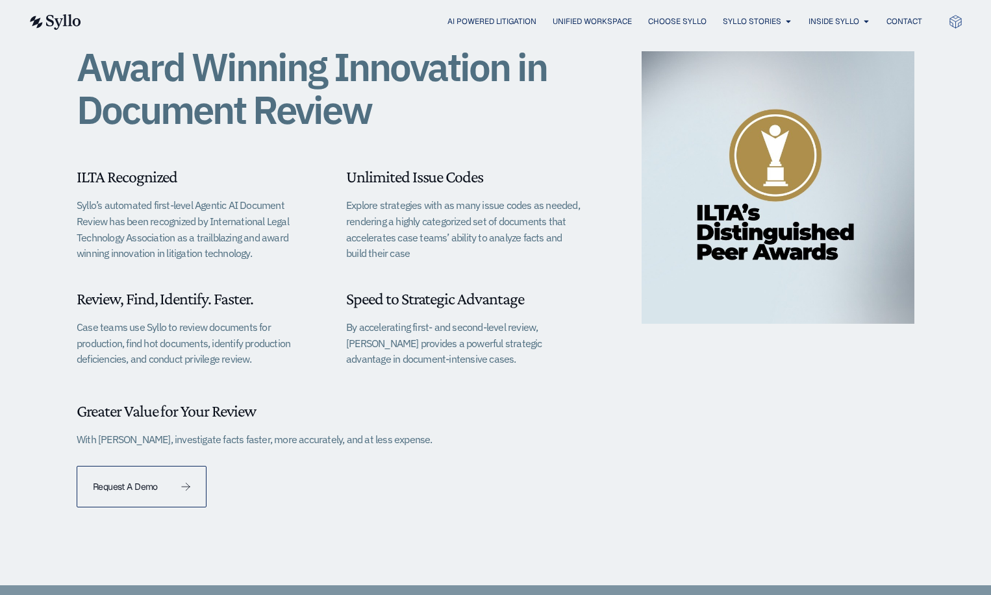
click at [163, 500] on link "Request A Demo" at bounding box center [142, 487] width 130 height 42
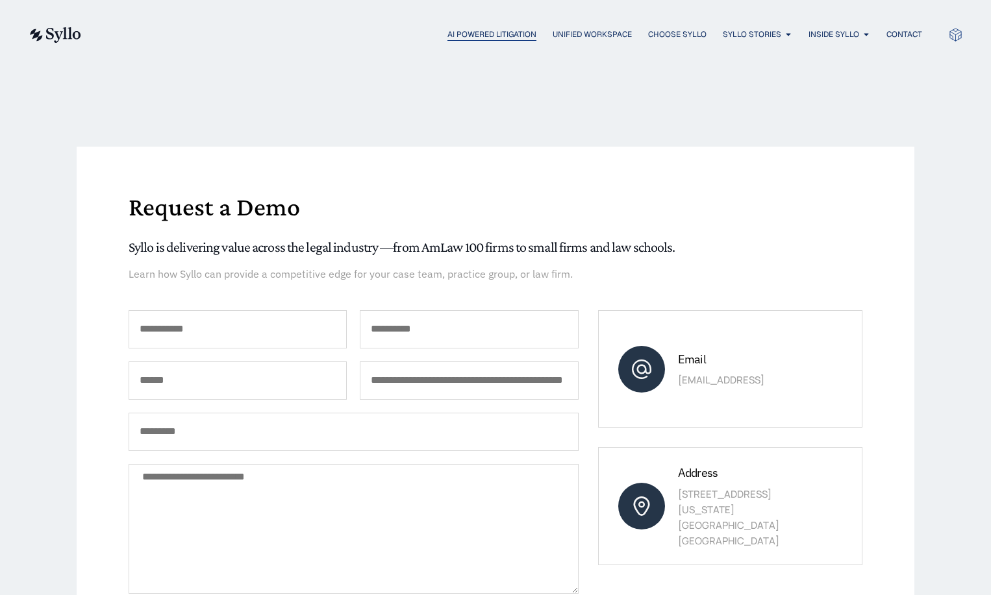
click at [503, 32] on span "AI Powered Litigation" at bounding box center [491, 35] width 89 height 12
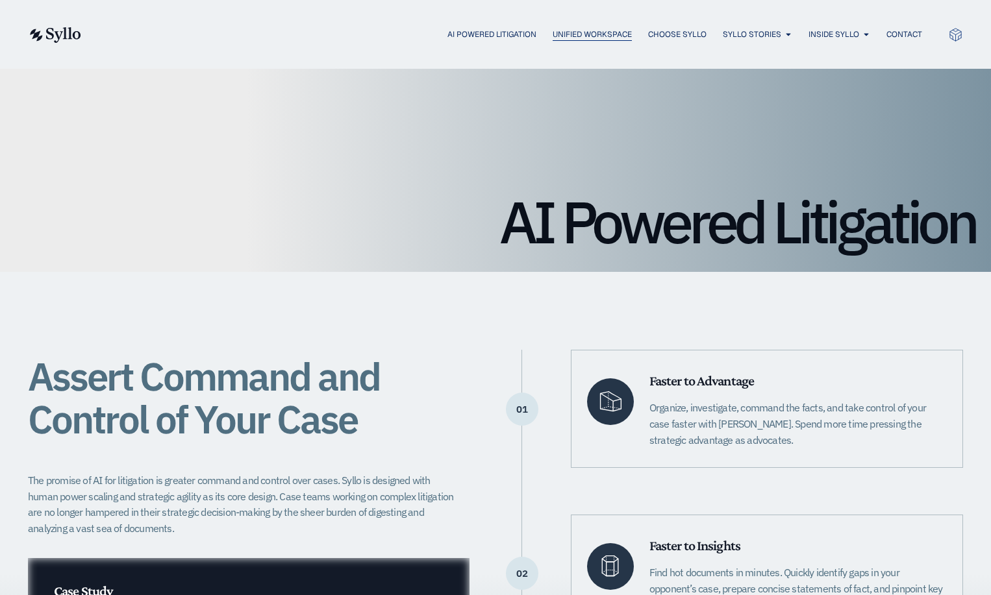
click at [584, 32] on span "Unified Workspace" at bounding box center [592, 35] width 79 height 12
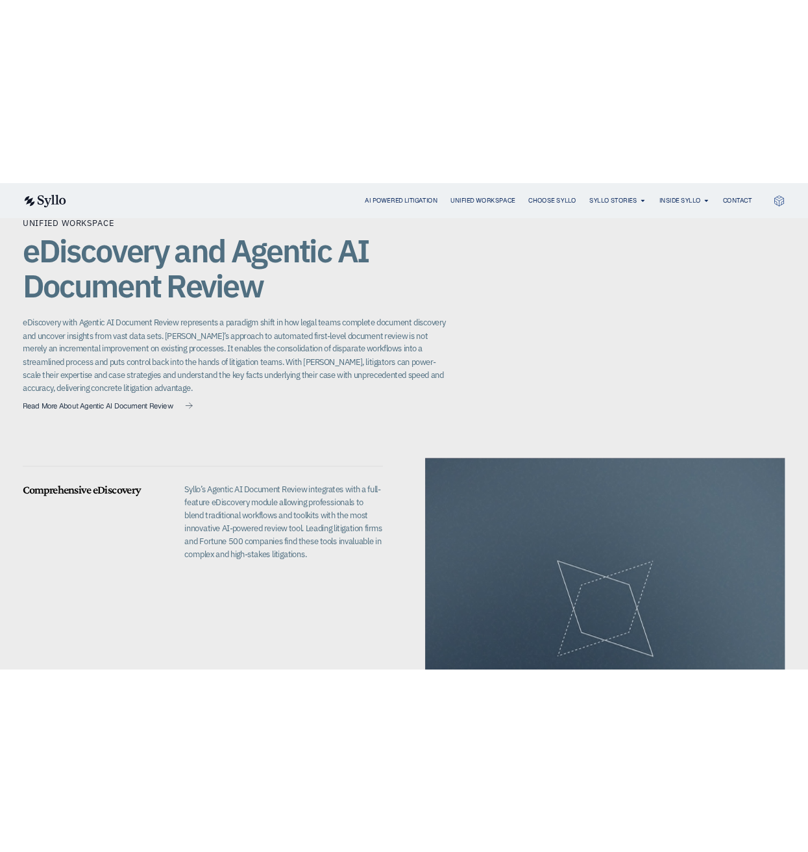
scroll to position [1090, 0]
